Goal: Information Seeking & Learning: Learn about a topic

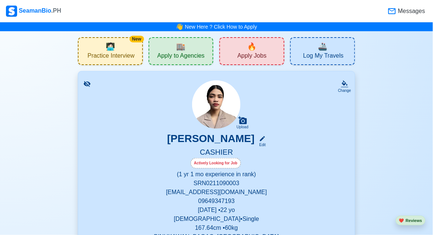
click at [250, 48] on span "🔥" at bounding box center [251, 46] width 9 height 11
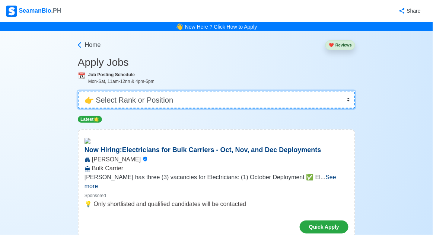
click at [340, 104] on select "👉 Select Rank or Position Master Chief Officer 2nd Officer 3rd Officer Junior O…" at bounding box center [217, 100] width 278 height 18
click at [78, 91] on select "👉 Select Rank or Position Master Chief Officer 2nd Officer 3rd Officer Junior O…" at bounding box center [217, 100] width 278 height 18
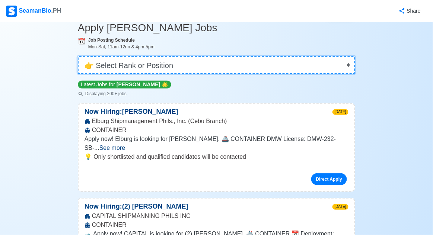
scroll to position [35, 0]
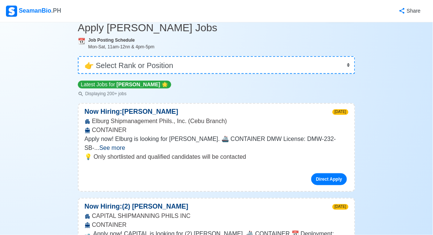
click at [125, 145] on span "See more" at bounding box center [112, 148] width 26 height 6
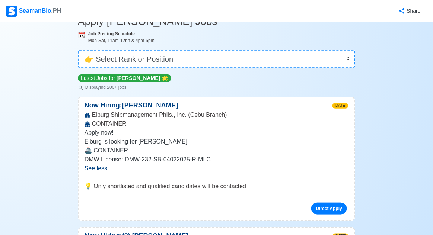
scroll to position [0, 0]
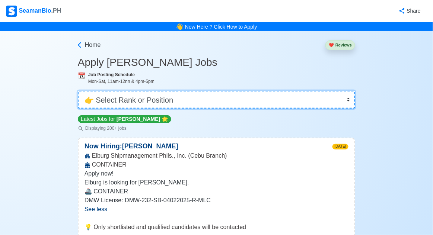
click at [348, 102] on select "👉 Select Rank or Position Master Chief Officer 2nd Officer 3rd Officer Junior O…" at bounding box center [217, 100] width 278 height 18
click at [78, 91] on select "👉 Select Rank or Position Master Chief Officer 2nd Officer 3rd Officer Junior O…" at bounding box center [217, 100] width 278 height 18
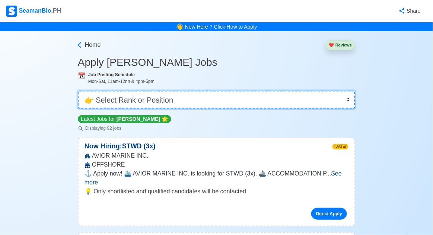
click at [345, 104] on select "👉 Select Rank or Position Master Chief Officer 2nd Officer 3rd Officer Junior O…" at bounding box center [217, 100] width 278 height 18
click at [78, 91] on select "👉 Select Rank or Position Master Chief Officer 2nd Officer 3rd Officer Junior O…" at bounding box center [217, 100] width 278 height 18
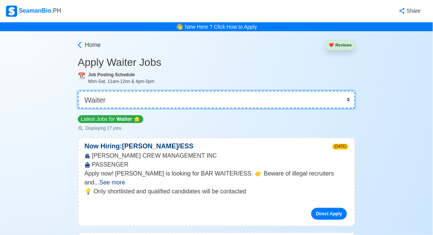
click at [350, 107] on select "👉 Select Rank or Position Master Chief Officer 2nd Officer 3rd Officer Junior O…" at bounding box center [217, 100] width 278 height 18
select select "Others"
click at [78, 91] on select "👉 Select Rank or Position Master Chief Officer 2nd Officer 3rd Officer Junior O…" at bounding box center [217, 100] width 278 height 18
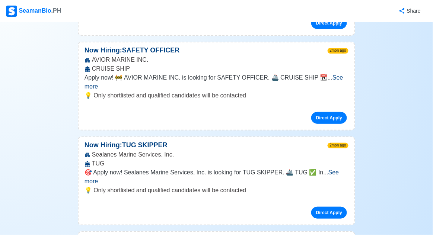
scroll to position [3493, 0]
